Goal: Task Accomplishment & Management: Manage account settings

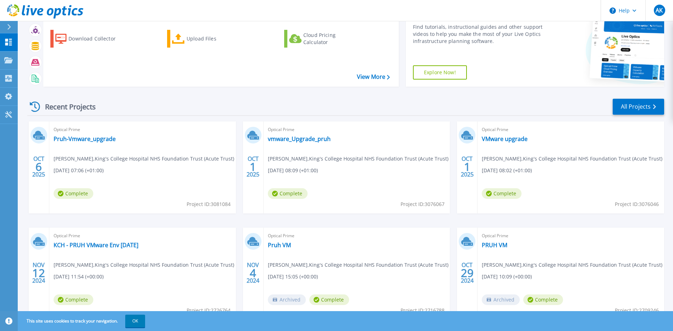
scroll to position [62, 0]
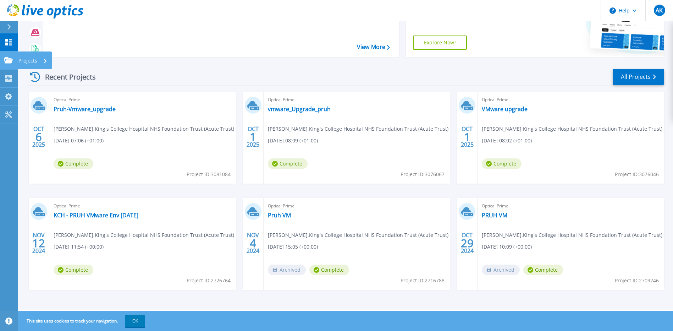
click at [10, 62] on icon at bounding box center [8, 60] width 9 height 6
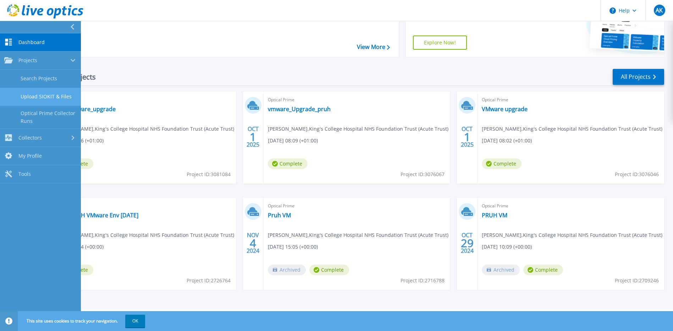
click at [48, 92] on link "Upload SIOKIT & Files" at bounding box center [40, 97] width 81 height 18
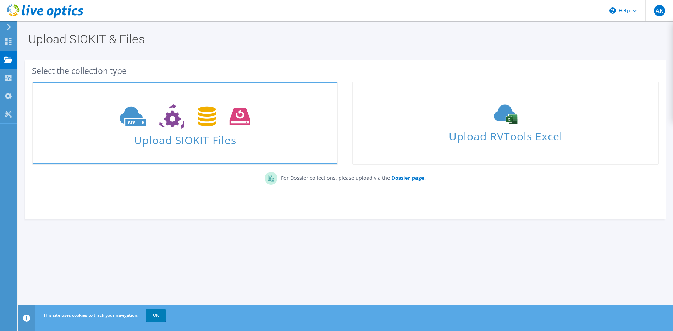
click at [177, 140] on span "Upload SIOKIT Files" at bounding box center [185, 137] width 305 height 15
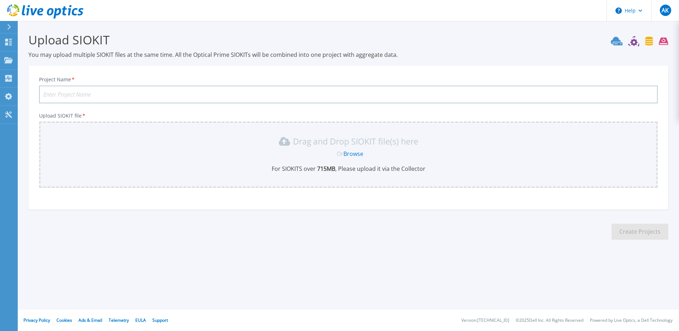
click at [113, 95] on input "Project Name *" at bounding box center [348, 95] width 618 height 18
type input "DhVMwareupgrade"
click at [357, 153] on link "Browse" at bounding box center [353, 154] width 20 height 8
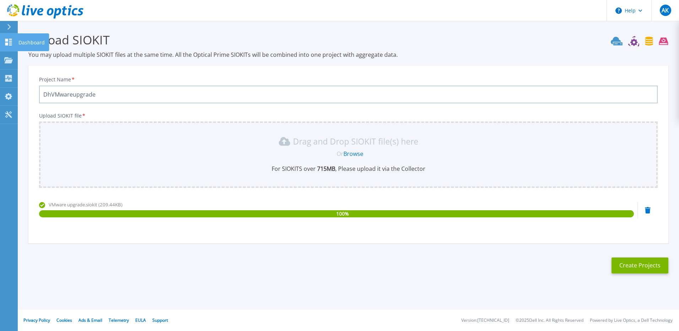
click at [8, 41] on icon at bounding box center [8, 42] width 9 height 7
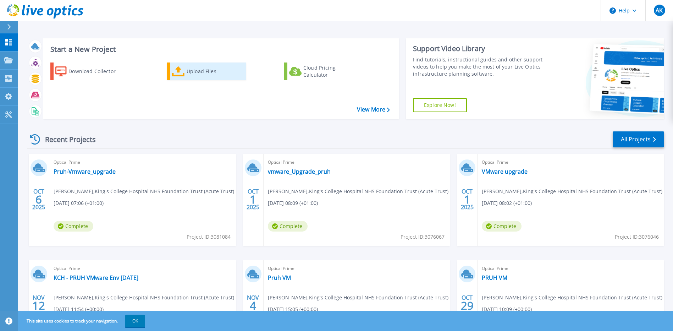
click at [200, 76] on div "Upload Files" at bounding box center [215, 71] width 57 height 14
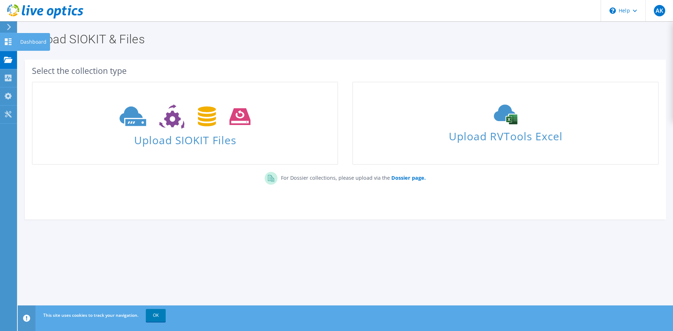
click at [6, 38] on icon at bounding box center [8, 41] width 9 height 7
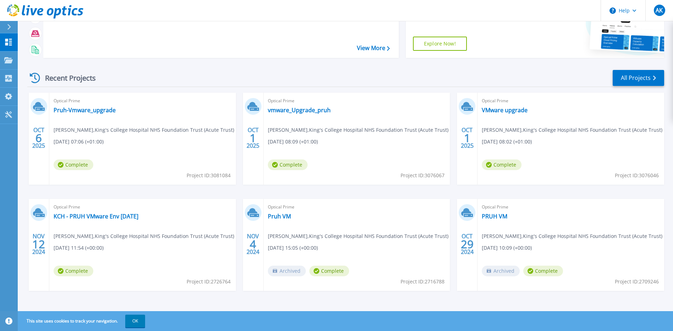
scroll to position [62, 0]
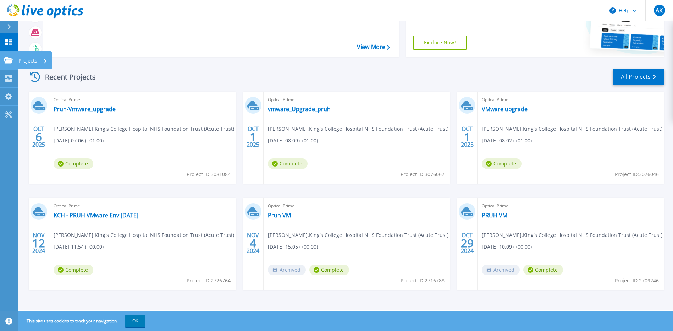
click at [9, 61] on icon at bounding box center [8, 60] width 9 height 6
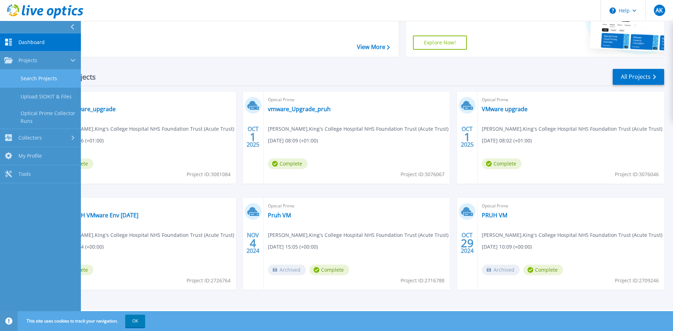
click at [18, 79] on link "Search Projects" at bounding box center [40, 79] width 81 height 18
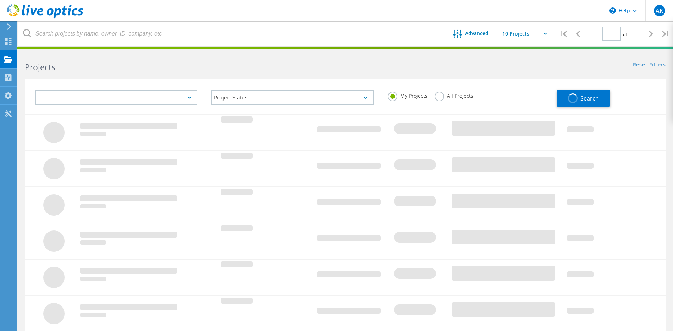
type input "1"
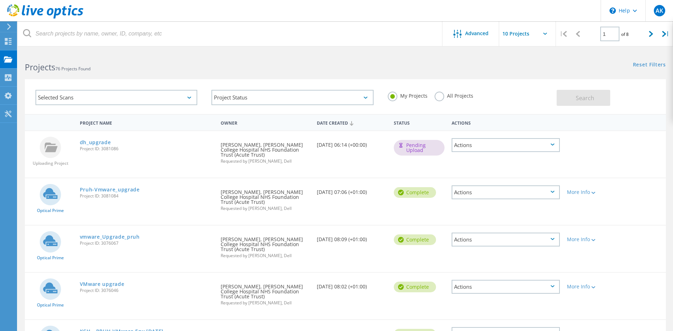
click at [553, 142] on div "Actions" at bounding box center [506, 145] width 108 height 14
click at [598, 149] on div at bounding box center [589, 140] width 51 height 18
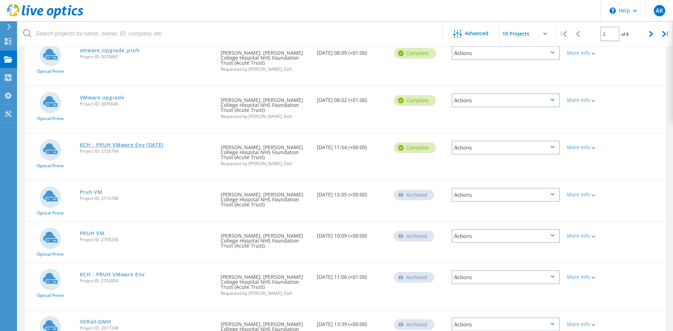
scroll to position [238, 0]
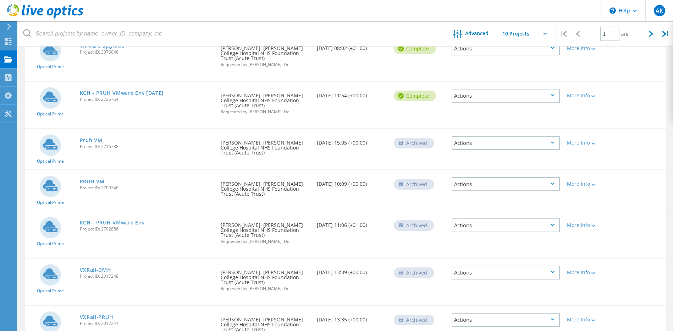
click at [551, 266] on div "Actions" at bounding box center [506, 273] width 108 height 14
click at [475, 278] on div "Delete" at bounding box center [506, 283] width 107 height 11
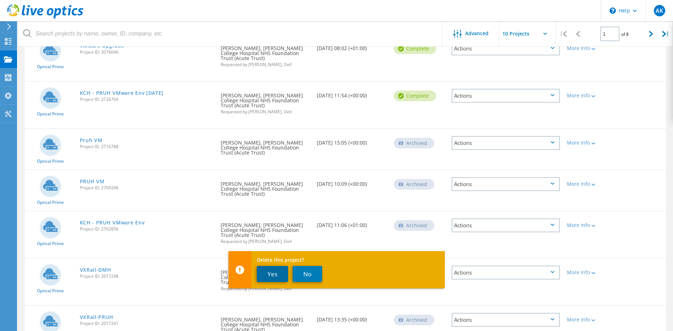
click at [269, 275] on button "Yes" at bounding box center [272, 274] width 31 height 16
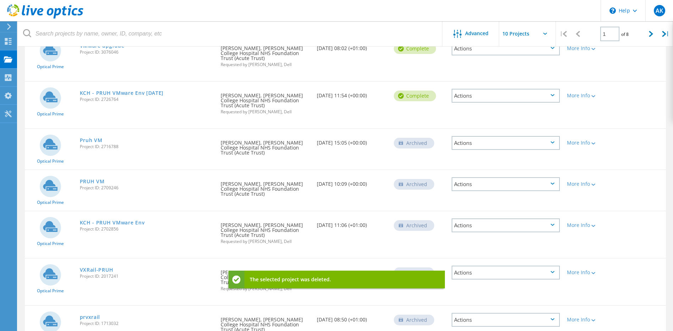
click at [554, 318] on icon at bounding box center [553, 319] width 4 height 2
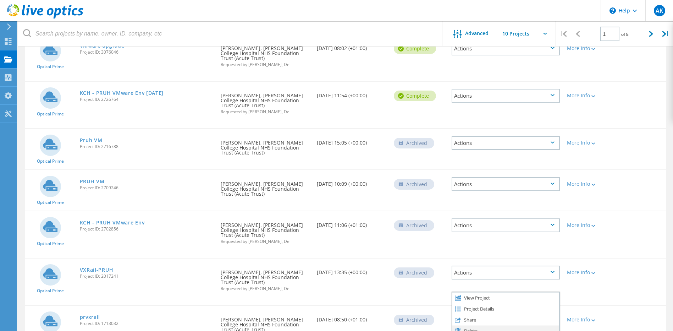
click at [474, 325] on div "Delete" at bounding box center [506, 330] width 107 height 11
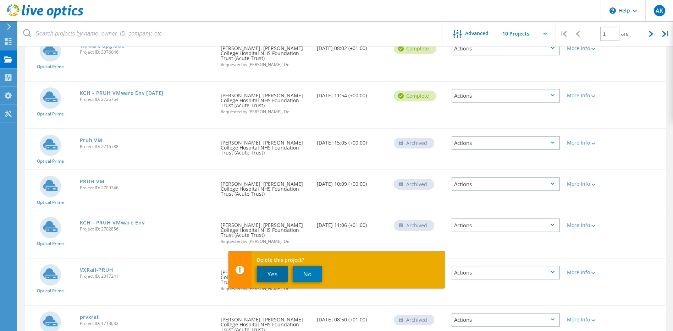
click at [273, 274] on button "Yes" at bounding box center [272, 274] width 31 height 16
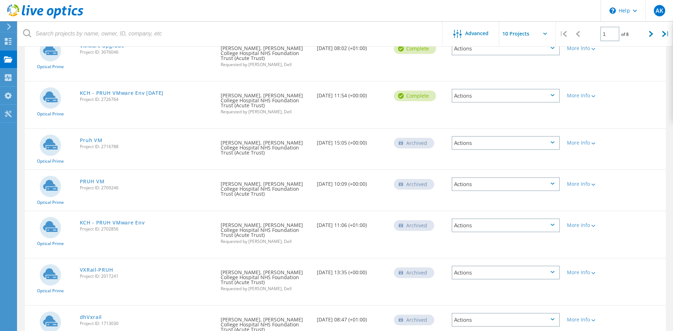
click at [554, 318] on icon at bounding box center [553, 319] width 4 height 2
click at [469, 325] on div "Delete" at bounding box center [506, 330] width 107 height 11
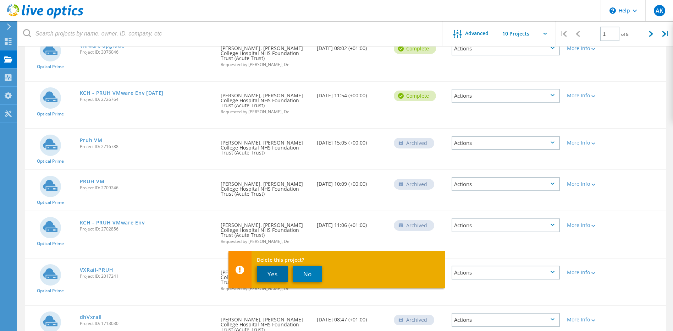
click at [271, 274] on button "Yes" at bounding box center [272, 274] width 31 height 16
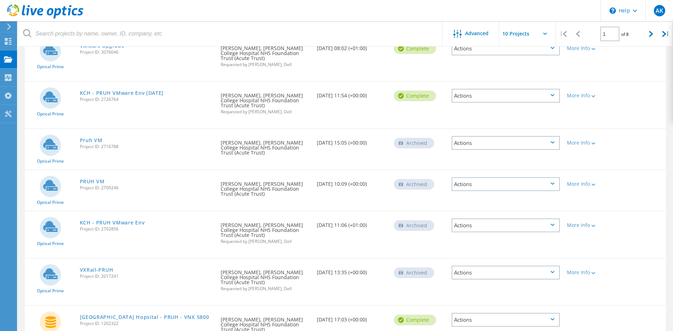
click at [554, 271] on icon at bounding box center [553, 272] width 4 height 2
click at [481, 278] on div "Delete" at bounding box center [506, 283] width 107 height 11
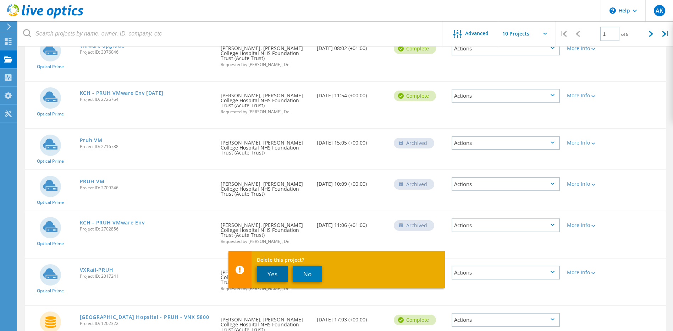
click at [264, 273] on button "Yes" at bounding box center [272, 274] width 31 height 16
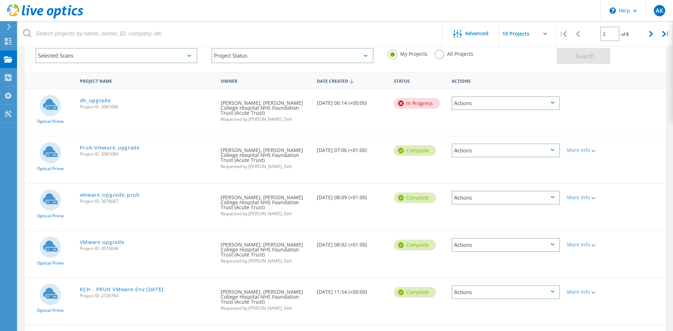
scroll to position [0, 0]
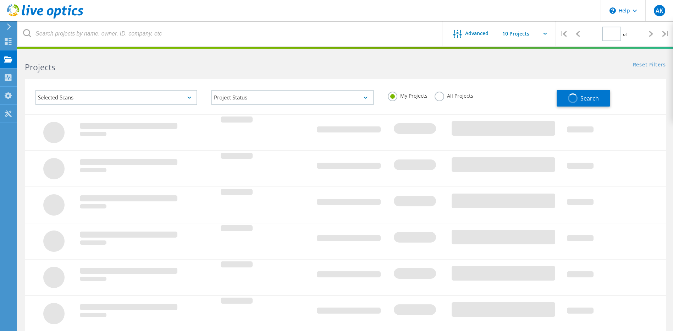
type input "1"
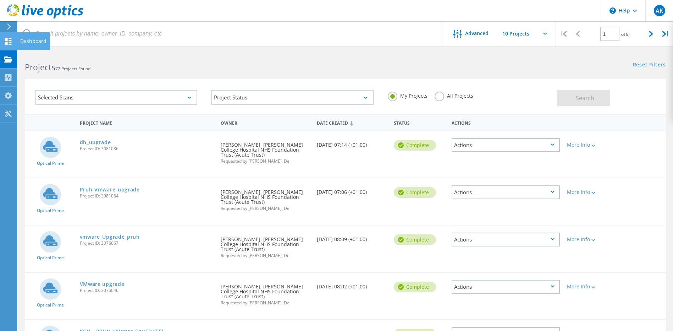
click at [8, 40] on icon at bounding box center [8, 41] width 9 height 7
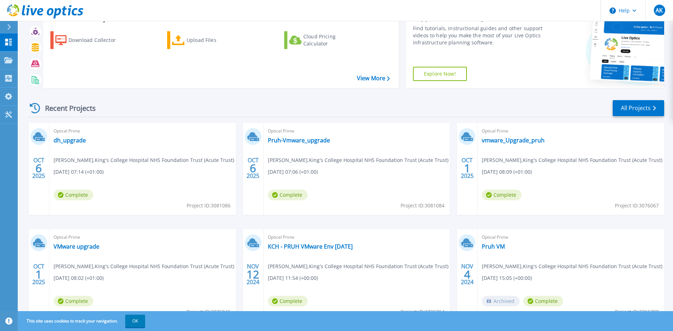
scroll to position [62, 0]
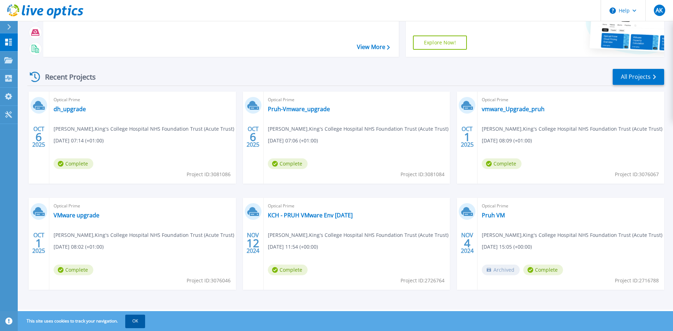
click at [134, 318] on button "OK" at bounding box center [135, 321] width 20 height 13
